Goal: Task Accomplishment & Management: Manage account settings

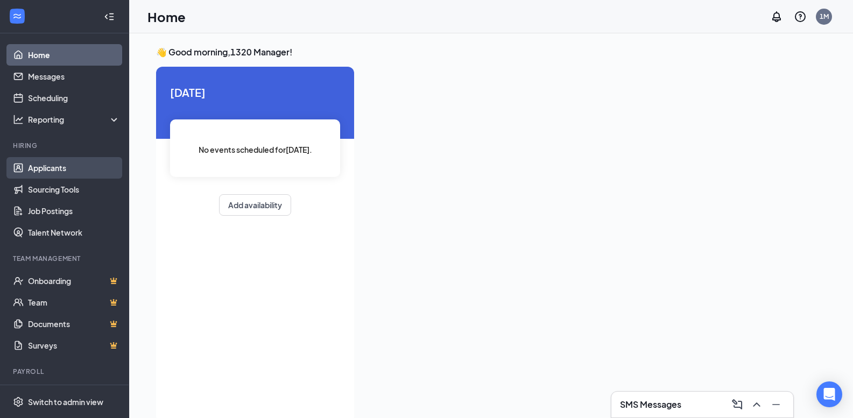
click at [64, 175] on link "Applicants" at bounding box center [74, 168] width 92 height 22
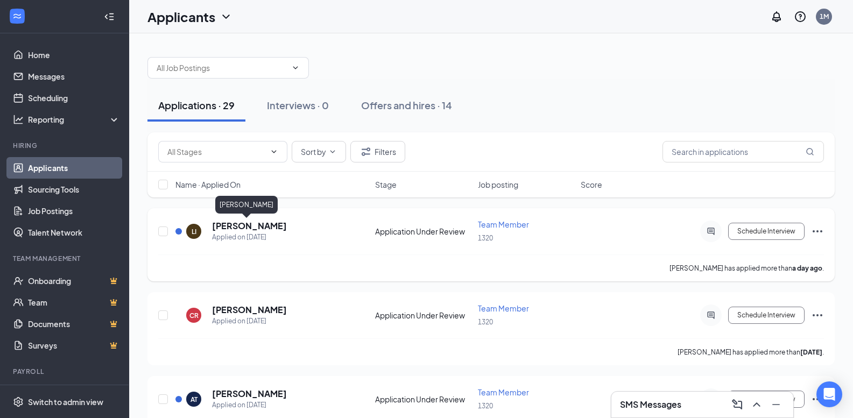
click at [221, 227] on h5 "[PERSON_NAME]" at bounding box center [249, 226] width 75 height 12
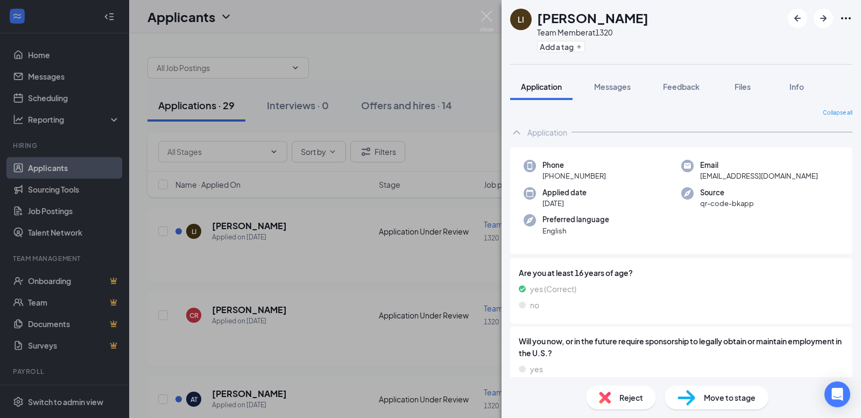
click at [708, 394] on span "Move to stage" at bounding box center [730, 398] width 52 height 12
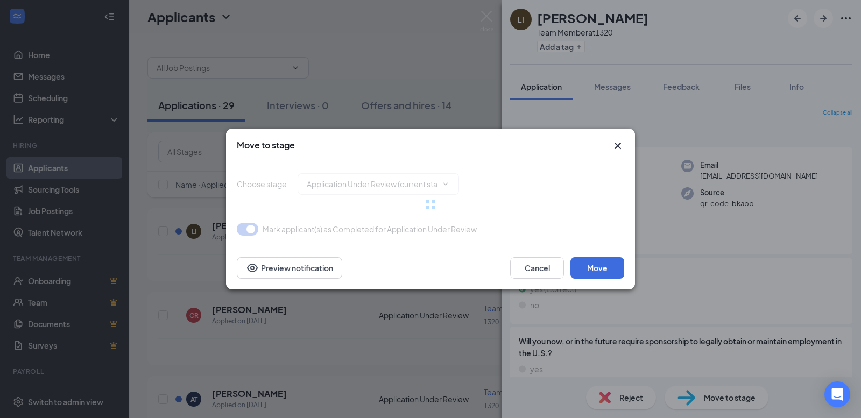
type input "Onsite Interview (next stage)"
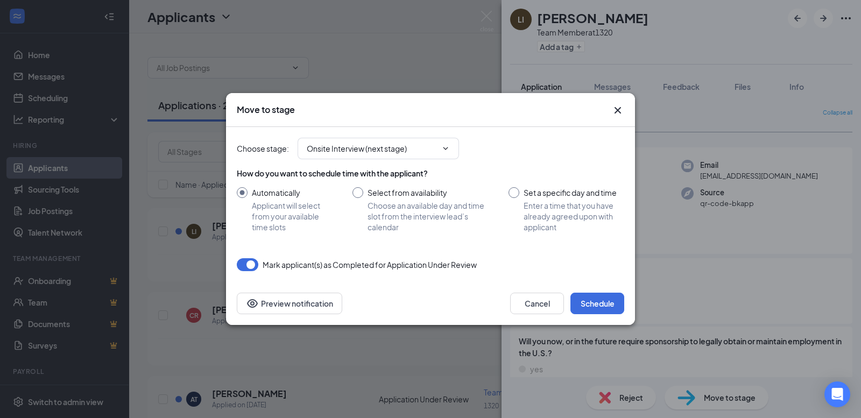
click at [516, 192] on input "Set a specific day and time Enter a time that you have already agreed upon with…" at bounding box center [567, 209] width 116 height 45
radio input "true"
radio input "false"
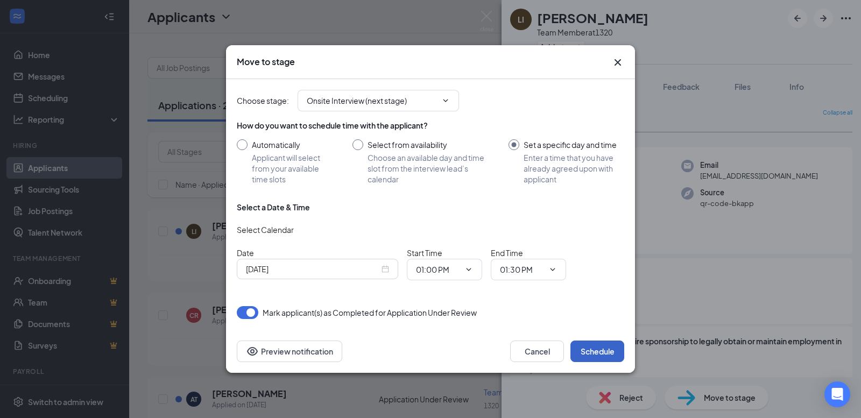
click at [607, 355] on button "Schedule" at bounding box center [597, 352] width 54 height 22
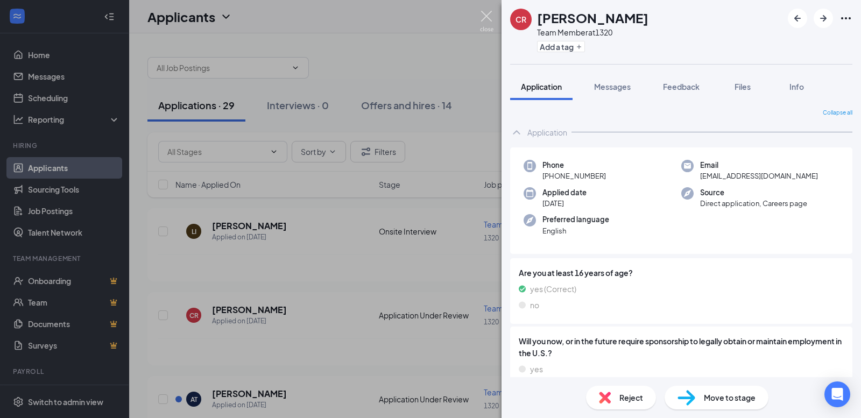
click at [483, 13] on img at bounding box center [486, 21] width 13 height 21
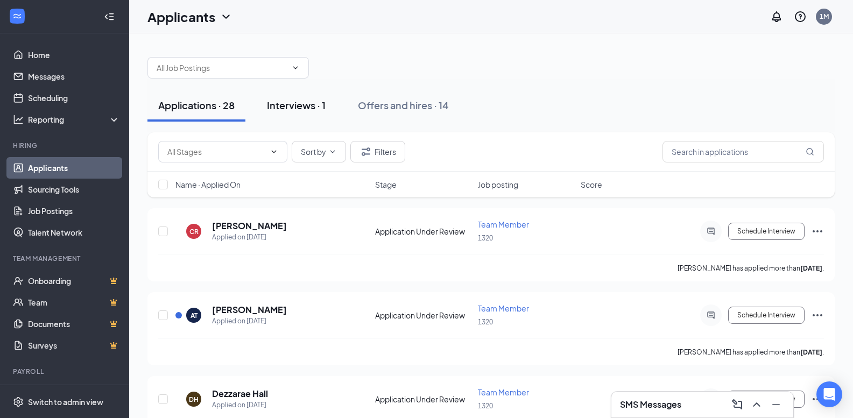
click at [306, 109] on div "Interviews · 1" at bounding box center [296, 104] width 59 height 13
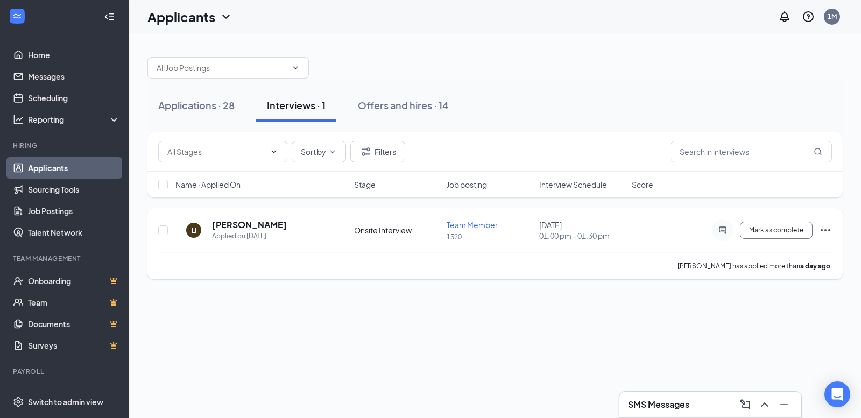
click at [336, 231] on div "[PERSON_NAME] Applied on [DATE]" at bounding box center [261, 230] width 172 height 23
click at [265, 223] on h5 "[PERSON_NAME]" at bounding box center [249, 225] width 75 height 12
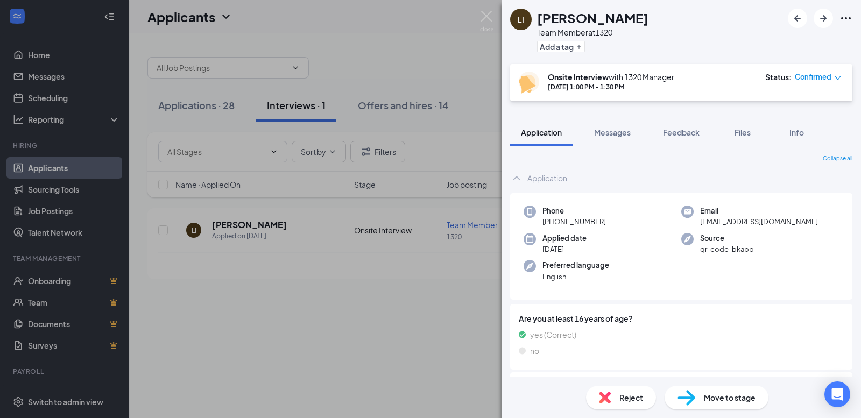
click at [717, 399] on span "Move to stage" at bounding box center [730, 398] width 52 height 12
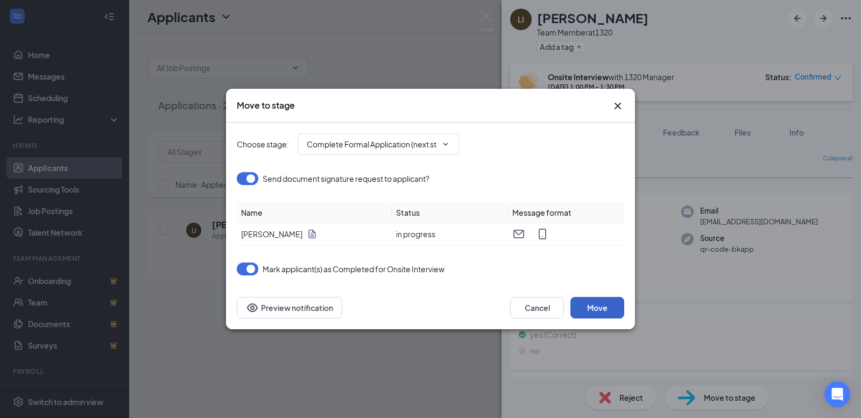
click at [603, 312] on button "Move" at bounding box center [597, 308] width 54 height 22
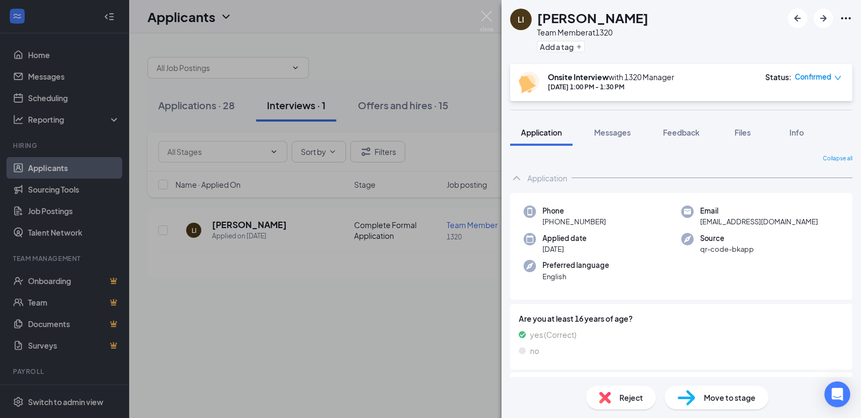
click at [691, 399] on img at bounding box center [687, 398] width 18 height 16
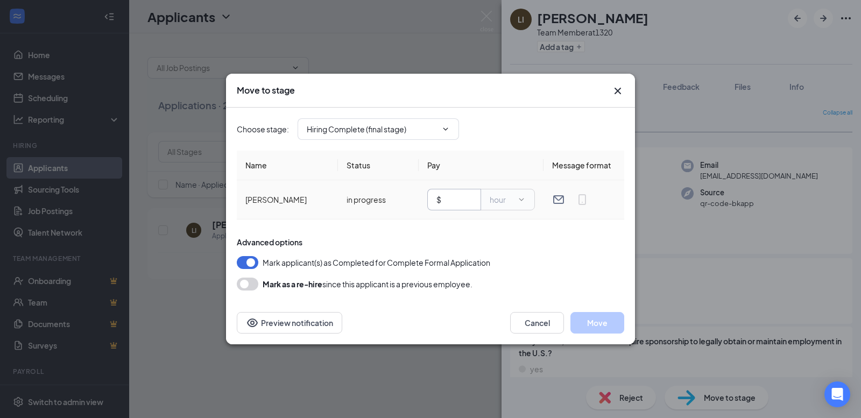
click at [464, 206] on span "$" at bounding box center [454, 200] width 54 height 22
type input "10.00"
click at [601, 325] on button "Move" at bounding box center [597, 323] width 54 height 22
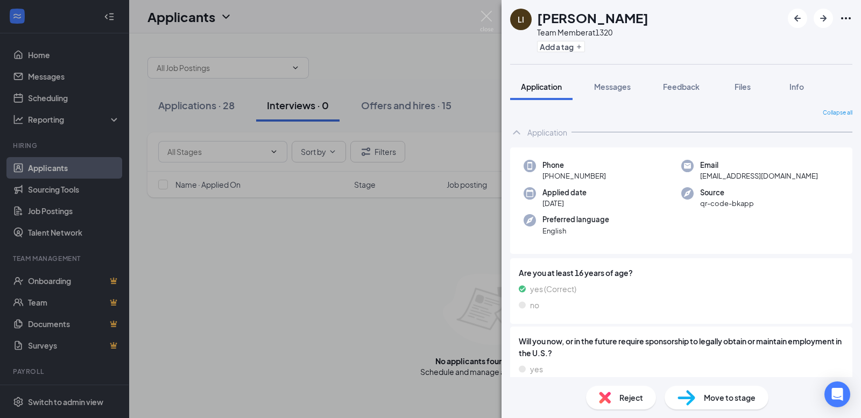
click at [718, 405] on div "Move to stage" at bounding box center [717, 398] width 104 height 24
type input "Hiring Complete (final stage)"
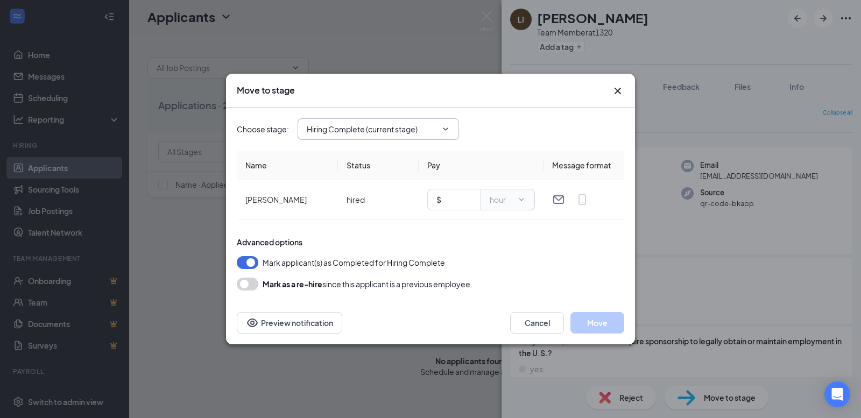
click at [452, 131] on span "Hiring Complete (current stage)" at bounding box center [378, 129] width 161 height 22
click at [448, 129] on icon "ChevronDown" at bounding box center [445, 129] width 9 height 9
click at [618, 92] on icon "Cross" at bounding box center [617, 90] width 13 height 13
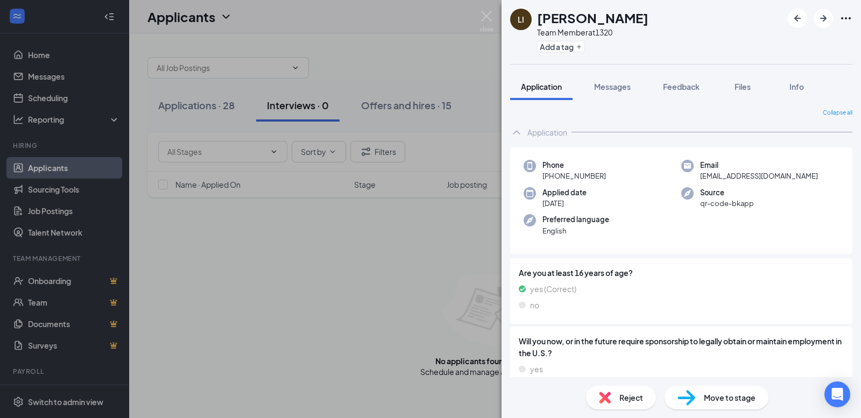
click at [480, 15] on img at bounding box center [486, 21] width 13 height 21
